Goal: Information Seeking & Learning: Learn about a topic

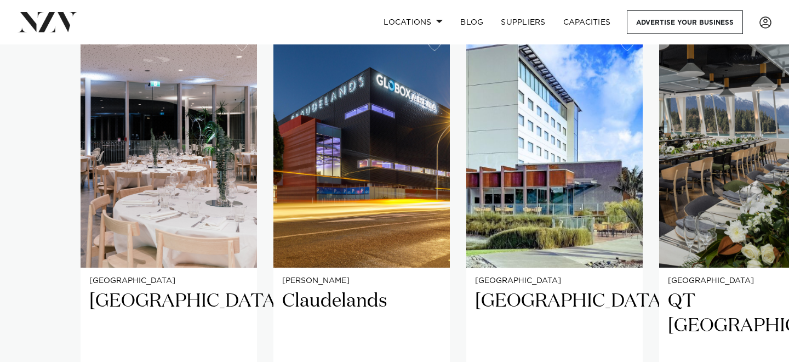
scroll to position [779, 0]
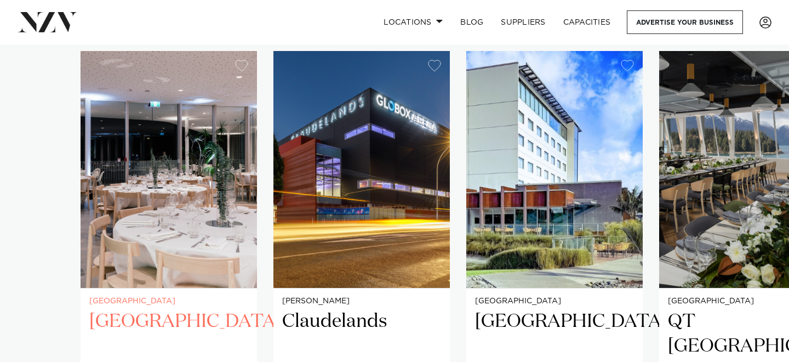
click at [213, 193] on img "1 / 18" at bounding box center [169, 169] width 177 height 237
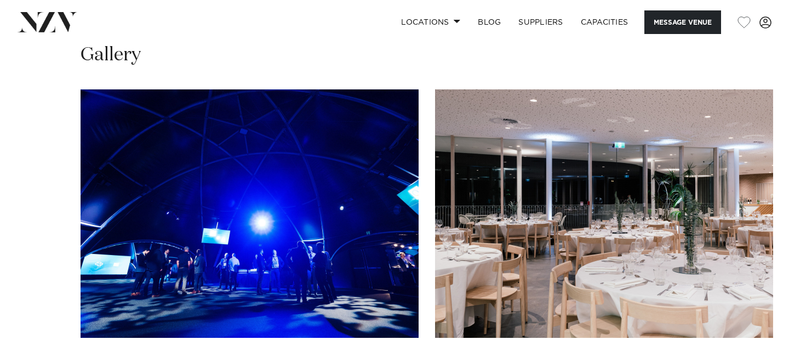
scroll to position [1046, 0]
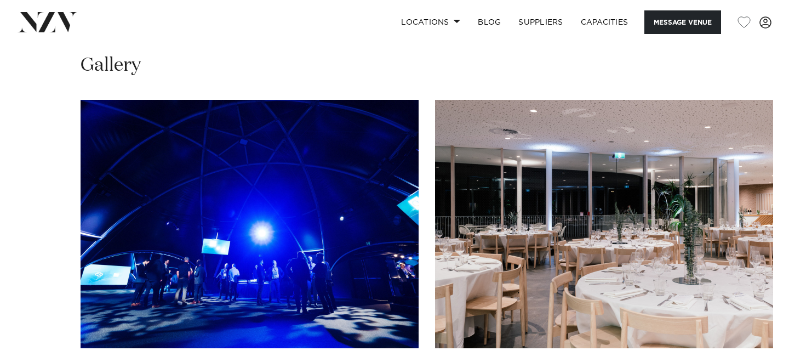
click at [748, 351] on swiper-container at bounding box center [394, 250] width 789 height 301
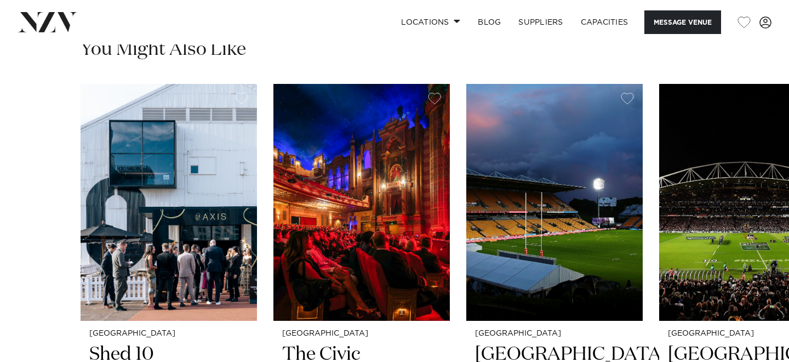
scroll to position [1728, 0]
